Goal: Information Seeking & Learning: Learn about a topic

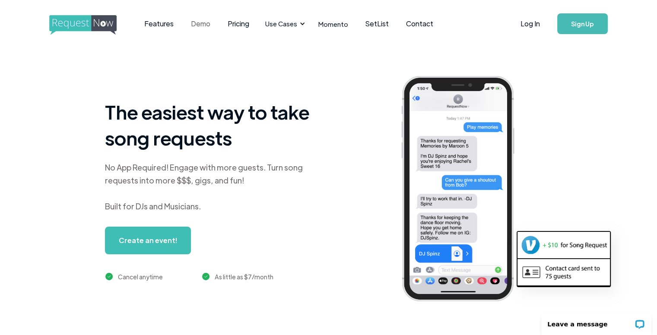
click at [202, 25] on link "Demo" at bounding box center [200, 23] width 37 height 27
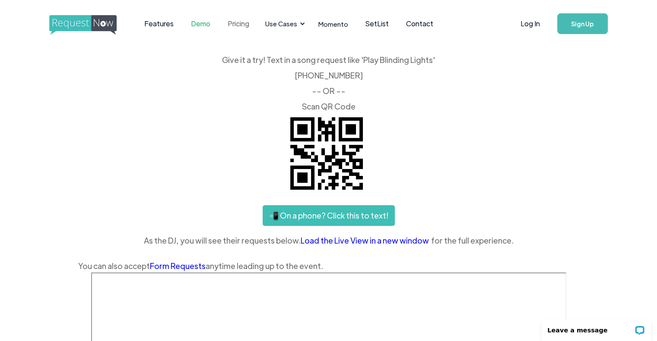
click at [235, 19] on link "Pricing" at bounding box center [238, 23] width 39 height 27
